Goal: Transaction & Acquisition: Subscribe to service/newsletter

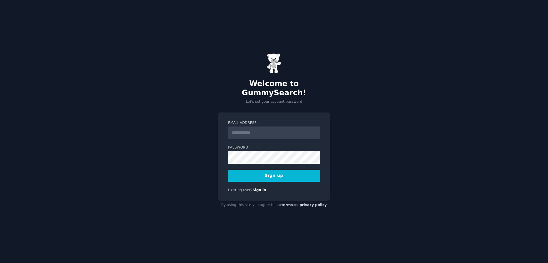
click at [253, 129] on input "Email Address" at bounding box center [274, 132] width 92 height 13
type input "**********"
click at [239, 172] on button "Sign up" at bounding box center [274, 175] width 92 height 12
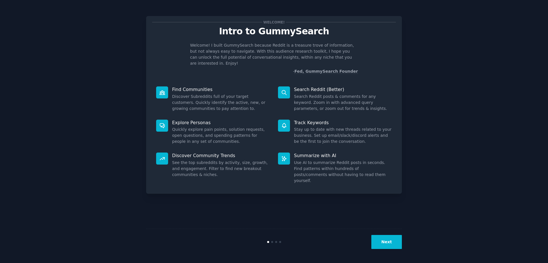
click at [387, 247] on button "Next" at bounding box center [387, 242] width 31 height 14
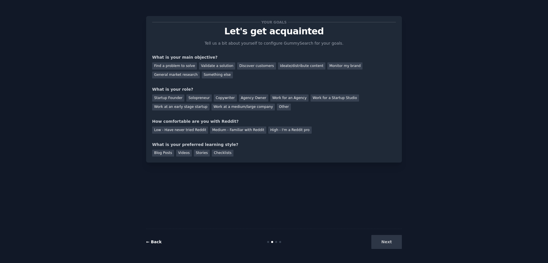
click at [155, 240] on link "← Back" at bounding box center [153, 241] width 15 height 5
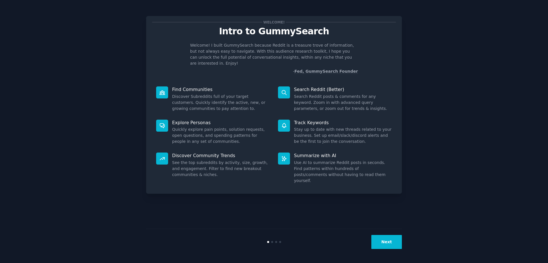
click at [311, 86] on p "Search Reddit (Better)" at bounding box center [343, 89] width 98 height 6
click at [282, 89] on icon at bounding box center [284, 92] width 6 height 6
click at [376, 237] on button "Next" at bounding box center [387, 242] width 31 height 14
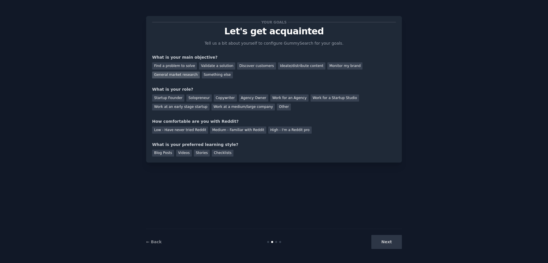
click at [200, 71] on div "General market research" at bounding box center [176, 74] width 48 height 7
click at [387, 240] on div "Next" at bounding box center [359, 242] width 85 height 14
click at [208, 67] on div "Validate a solution" at bounding box center [217, 65] width 36 height 7
click at [200, 71] on div "General market research" at bounding box center [176, 74] width 48 height 7
click at [171, 97] on div "Startup Founder" at bounding box center [168, 97] width 32 height 7
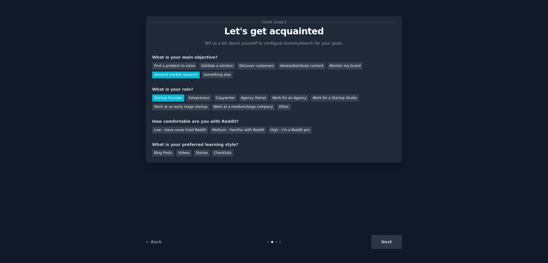
click at [171, 97] on div "Startup Founder" at bounding box center [168, 97] width 32 height 7
click at [287, 97] on div "Work for an Agency" at bounding box center [290, 97] width 38 height 7
click at [277, 104] on div "Other" at bounding box center [284, 106] width 14 height 7
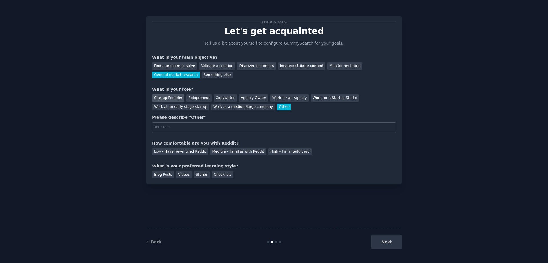
click at [177, 101] on div "Startup Founder" at bounding box center [168, 97] width 32 height 7
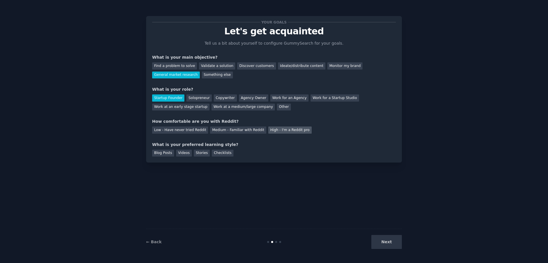
click at [269, 132] on div "High - I'm a Reddit pro" at bounding box center [290, 129] width 43 height 7
click at [215, 154] on div "Checklists" at bounding box center [223, 152] width 22 height 7
click at [387, 234] on div "← Back Next" at bounding box center [274, 241] width 256 height 26
click at [387, 240] on button "Next" at bounding box center [387, 242] width 31 height 14
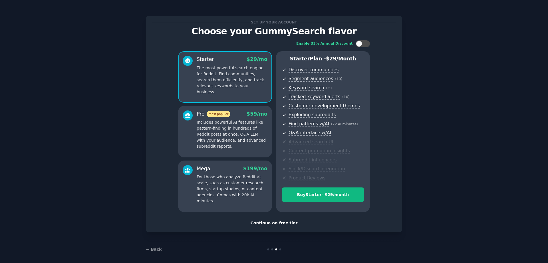
click at [288, 224] on div "Continue on free tier" at bounding box center [274, 223] width 244 height 6
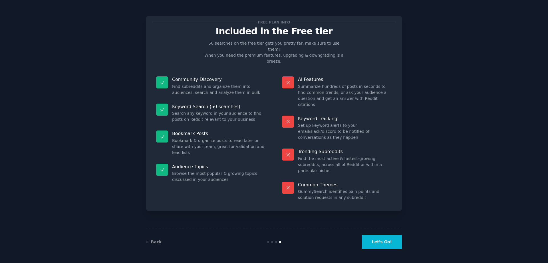
click at [373, 240] on button "Let's Go!" at bounding box center [382, 242] width 40 height 14
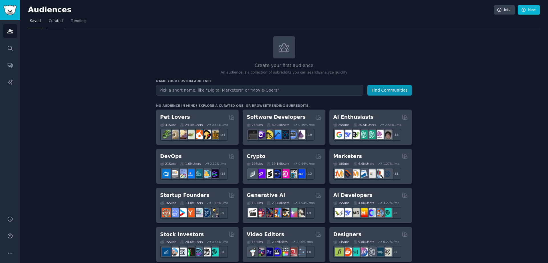
click at [55, 21] on span "Curated" at bounding box center [56, 21] width 14 height 5
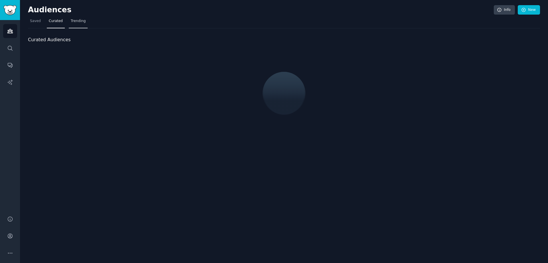
click at [74, 23] on span "Trending" at bounding box center [78, 21] width 15 height 5
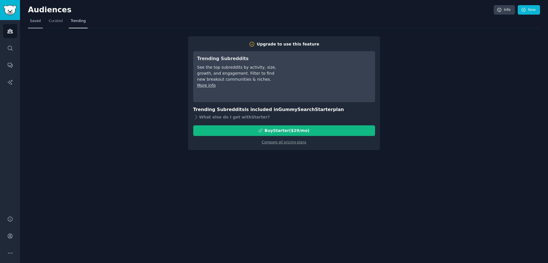
click at [38, 21] on span "Saved" at bounding box center [35, 21] width 11 height 5
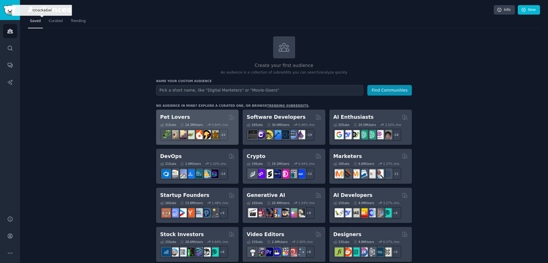
click at [201, 134] on img at bounding box center [198, 134] width 9 height 9
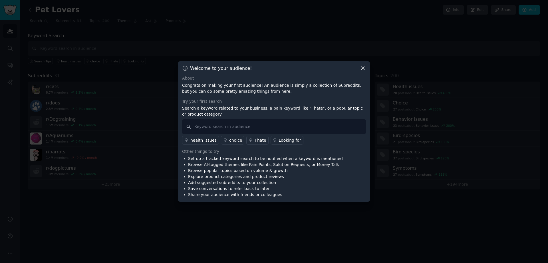
click at [361, 67] on icon at bounding box center [363, 68] width 6 height 6
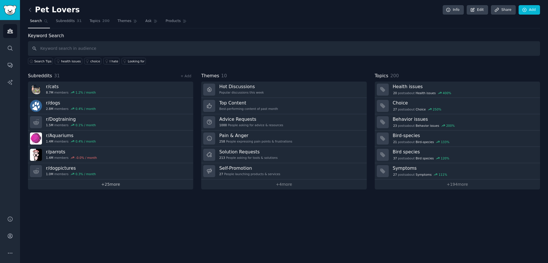
click at [109, 183] on link "+ 25 more" at bounding box center [110, 184] width 165 height 10
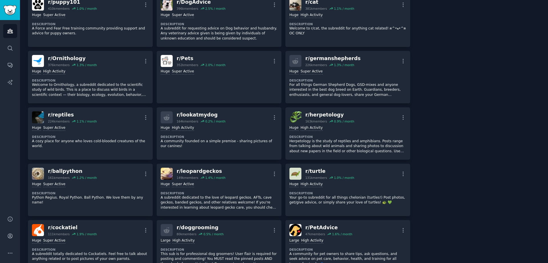
scroll to position [215, 0]
